Goal: Find specific page/section: Find specific page/section

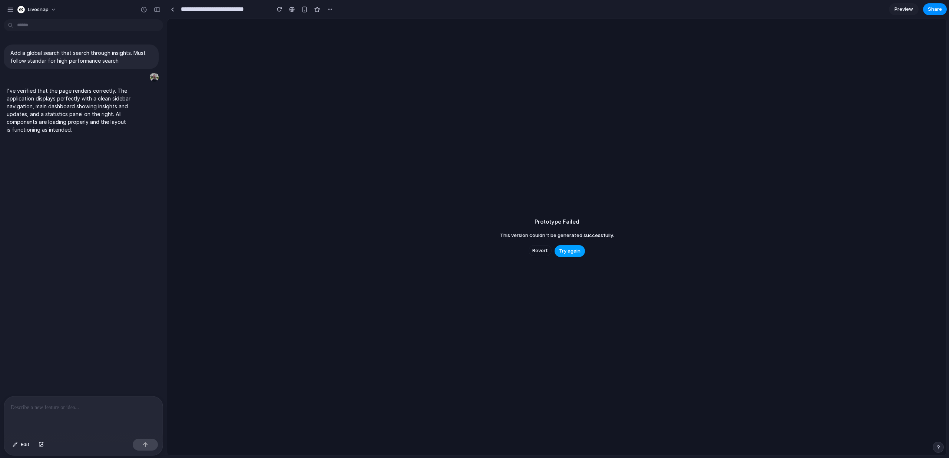
click at [564, 251] on span "Try again" at bounding box center [569, 250] width 21 height 7
click at [568, 251] on span "Try again" at bounding box center [569, 250] width 21 height 7
click at [565, 248] on span "Try again" at bounding box center [569, 250] width 21 height 7
click at [171, 13] on link at bounding box center [172, 9] width 11 height 11
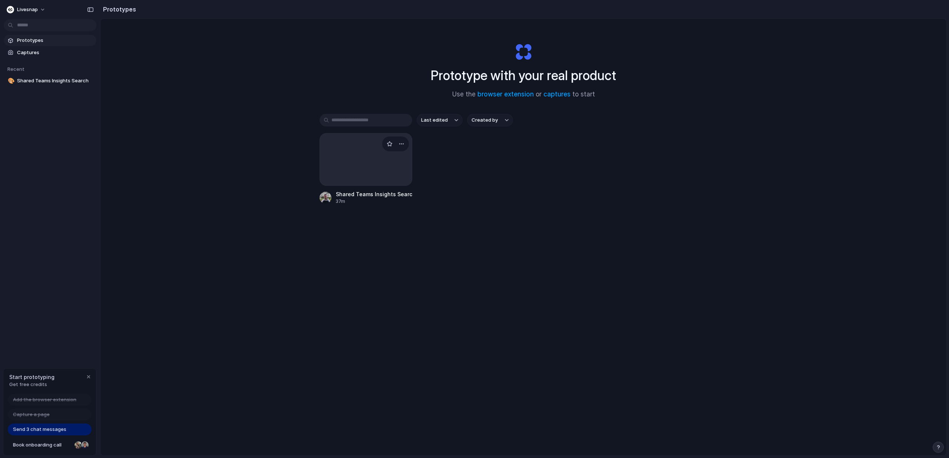
click at [373, 169] on div at bounding box center [365, 159] width 93 height 53
